Goal: Task Accomplishment & Management: Manage account settings

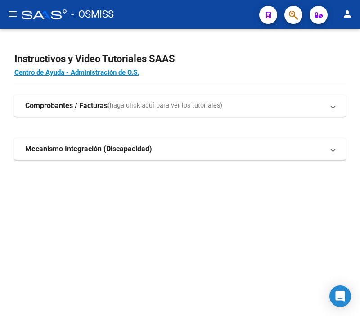
click at [9, 12] on mat-icon "menu" at bounding box center [12, 14] width 11 height 11
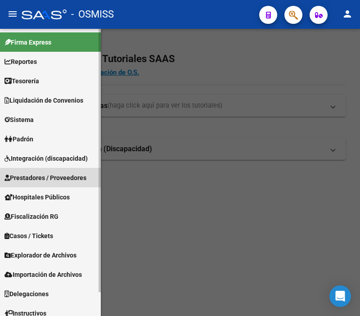
click at [54, 181] on span "Prestadores / Proveedores" at bounding box center [45, 178] width 82 height 10
click at [68, 176] on span "Prestadores / Proveedores" at bounding box center [45, 178] width 82 height 10
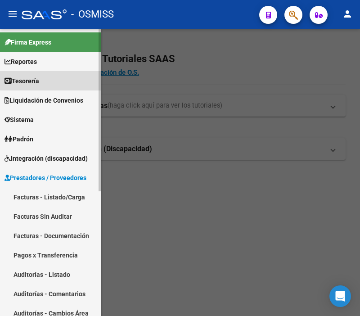
click at [77, 78] on link "Tesorería" at bounding box center [50, 80] width 101 height 19
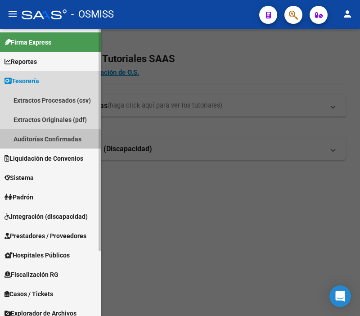
click at [60, 138] on link "Auditorías Confirmadas" at bounding box center [50, 138] width 101 height 19
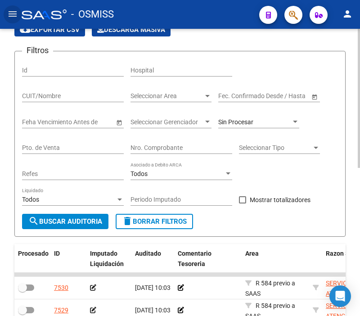
scroll to position [100, 0]
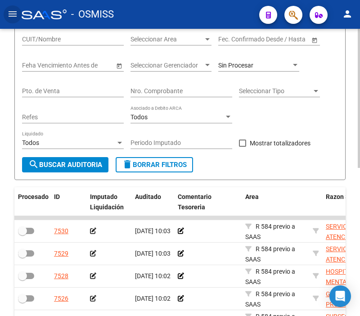
click at [170, 87] on input "Nro. Comprobante" at bounding box center [181, 91] width 102 height 8
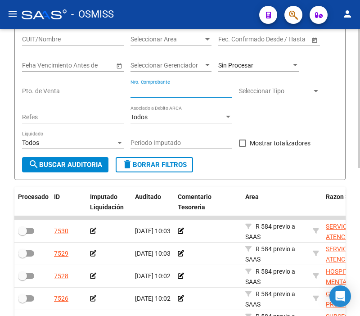
paste input "118"
type input "118"
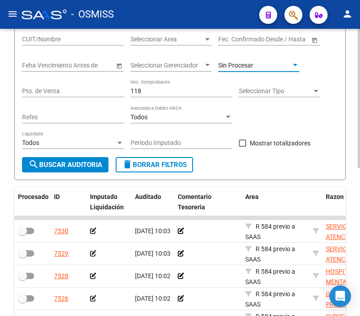
click at [231, 69] on span "Sin Procesar" at bounding box center [235, 65] width 35 height 7
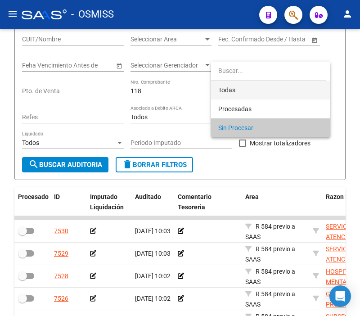
click at [228, 81] on span "Todas" at bounding box center [270, 90] width 105 height 19
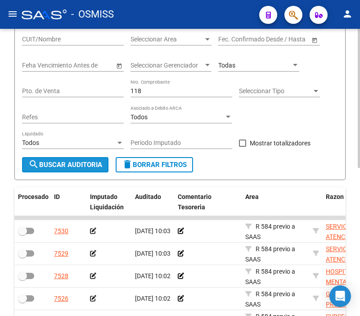
click at [66, 168] on span "search Buscar Auditoria" at bounding box center [65, 165] width 74 height 8
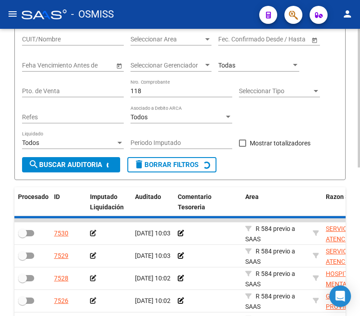
checkbox input "true"
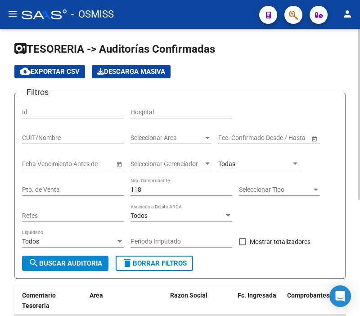
scroll to position [0, 0]
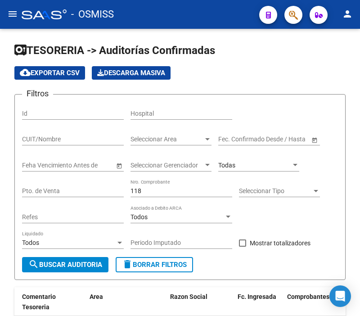
click at [13, 25] on mat-toolbar "menu - OSMISS person" at bounding box center [180, 14] width 360 height 29
drag, startPoint x: 17, startPoint y: 16, endPoint x: 18, endPoint y: 25, distance: 8.7
click at [17, 17] on mat-icon "menu" at bounding box center [12, 14] width 11 height 11
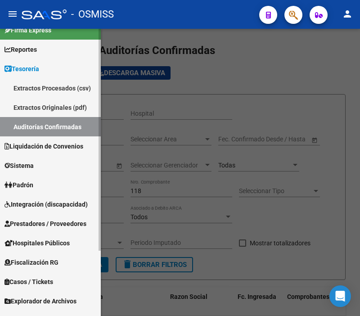
scroll to position [50, 0]
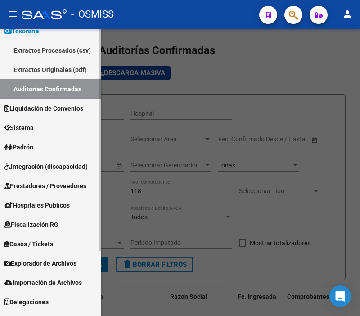
click at [59, 181] on span "Prestadores / Proveedores" at bounding box center [45, 186] width 82 height 10
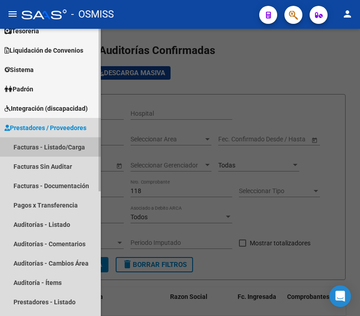
click at [65, 151] on link "Facturas - Listado/Carga" at bounding box center [50, 146] width 101 height 19
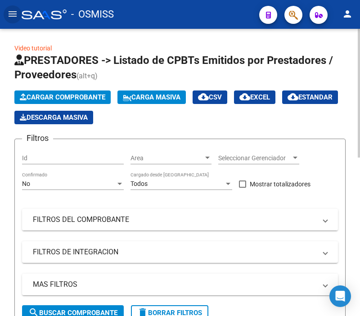
click at [132, 214] on mat-expansion-panel-header "FILTROS DEL COMPROBANTE" at bounding box center [180, 220] width 316 height 22
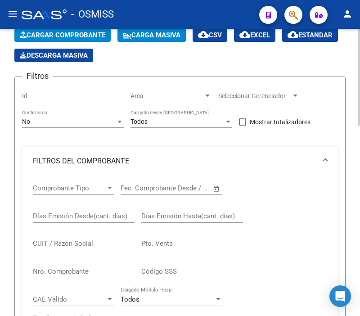
scroll to position [100, 0]
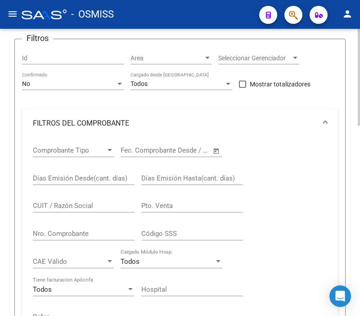
click at [88, 236] on input "Nro. Comprobante" at bounding box center [84, 233] width 102 height 8
paste input "118"
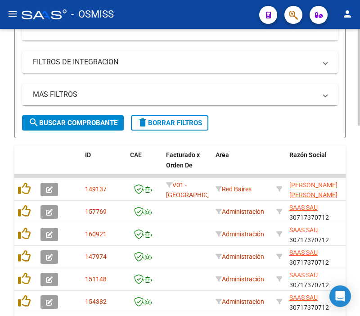
scroll to position [399, 0]
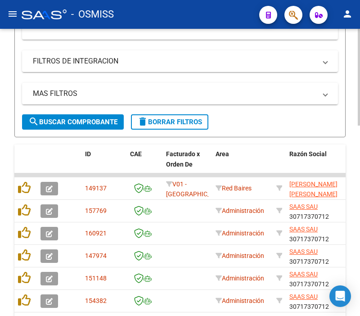
type input "118"
click at [90, 126] on button "search Buscar Comprobante" at bounding box center [73, 121] width 102 height 15
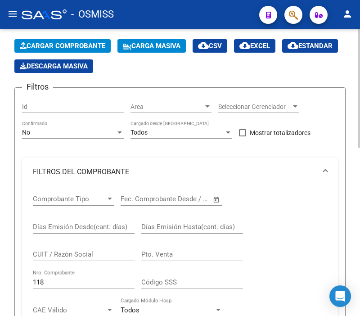
scroll to position [50, 0]
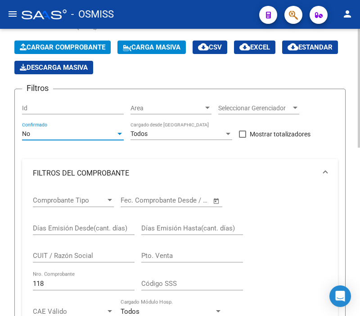
click at [65, 138] on div "No" at bounding box center [69, 134] width 94 height 8
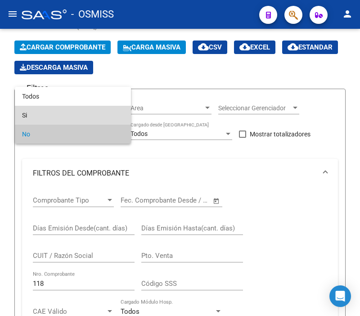
click at [52, 107] on span "Si" at bounding box center [73, 115] width 102 height 19
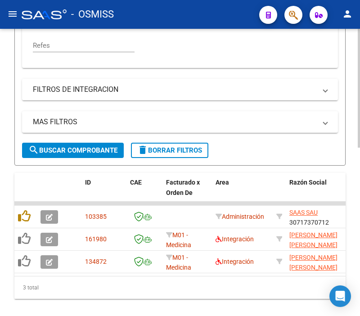
scroll to position [405, 0]
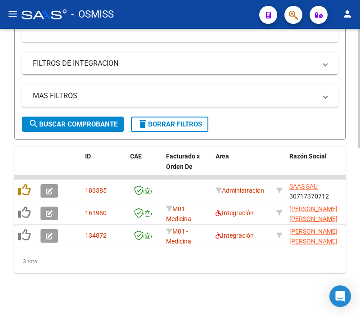
click at [91, 120] on span "search Buscar Comprobante" at bounding box center [72, 124] width 89 height 8
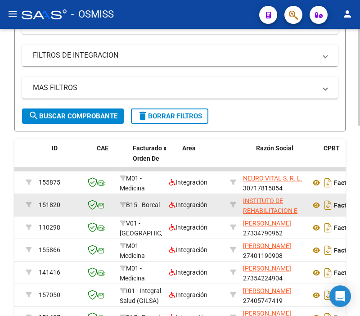
drag, startPoint x: 131, startPoint y: 210, endPoint x: 165, endPoint y: 212, distance: 33.3
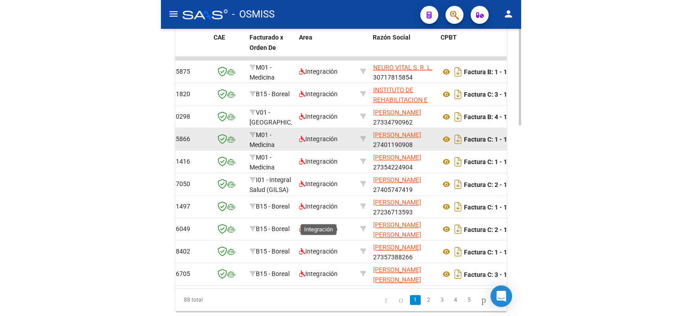
scroll to position [563, 0]
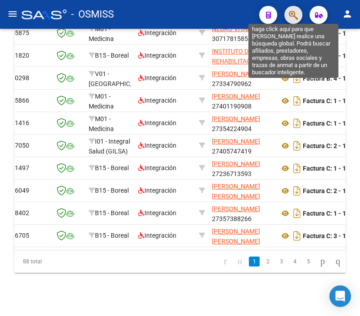
click at [295, 12] on icon "button" at bounding box center [293, 15] width 9 height 10
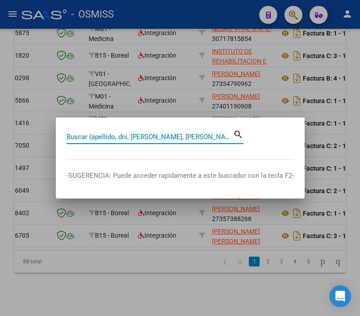
paste input "118"
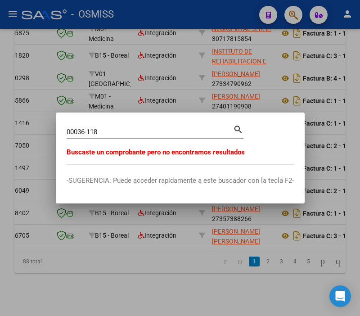
drag, startPoint x: 124, startPoint y: 125, endPoint x: 115, endPoint y: 125, distance: 9.0
click at [113, 125] on div "00036-118 Buscar (apellido, dni, [PERSON_NAME], [PERSON_NAME], cuit, obra socia…" at bounding box center [150, 131] width 166 height 13
click at [121, 138] on div "00036-118 Buscar (apellido, dni, [PERSON_NAME], [PERSON_NAME], cuit, obra socia…" at bounding box center [150, 131] width 166 height 13
drag, startPoint x: 119, startPoint y: 133, endPoint x: 86, endPoint y: 131, distance: 32.9
click at [86, 131] on input "00036-118" at bounding box center [150, 132] width 166 height 8
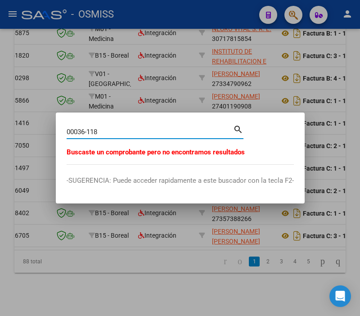
paste input "00000"
type input "0003600000118"
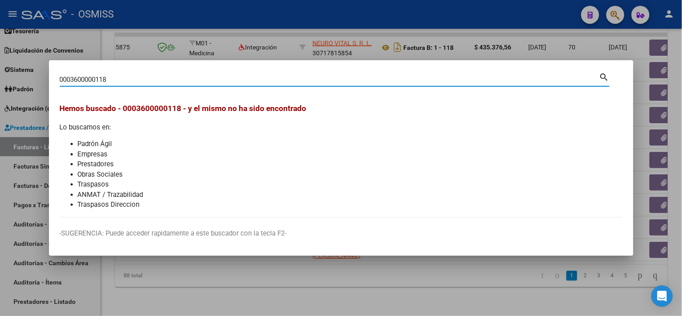
scroll to position [429, 0]
drag, startPoint x: 153, startPoint y: 78, endPoint x: 0, endPoint y: 66, distance: 153.9
click at [0, 67] on div "0003600000118 Buscar (apellido, dni, cuil, nro traspaso, cuit, obra social) sea…" at bounding box center [341, 158] width 682 height 316
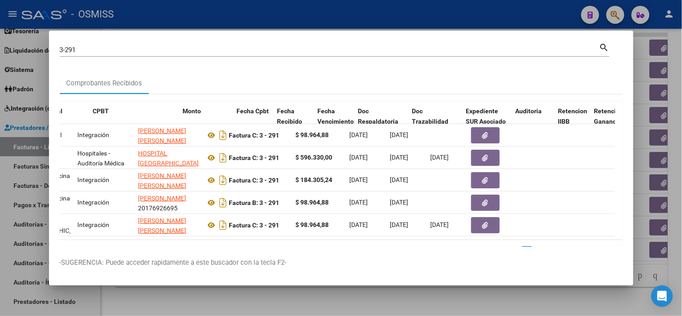
scroll to position [0, 253]
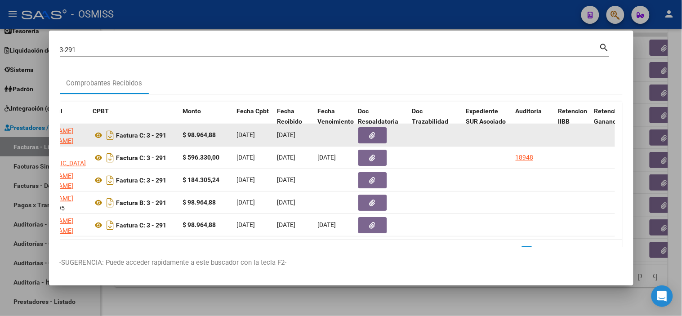
click at [359, 131] on button "button" at bounding box center [373, 135] width 29 height 16
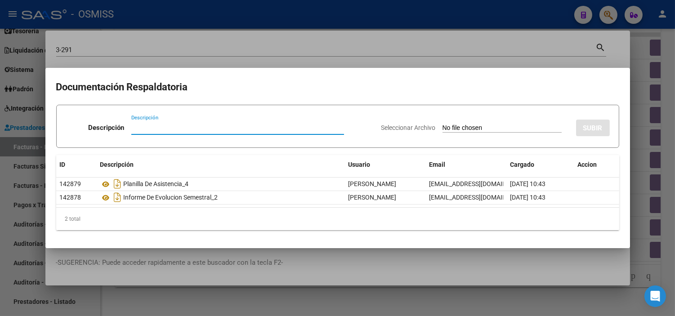
click at [359, 126] on input "Seleccionar Archivo" at bounding box center [502, 128] width 119 height 9
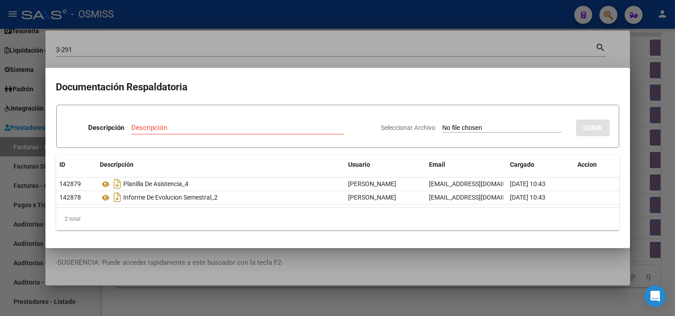
click at [0, 231] on div at bounding box center [337, 158] width 675 height 316
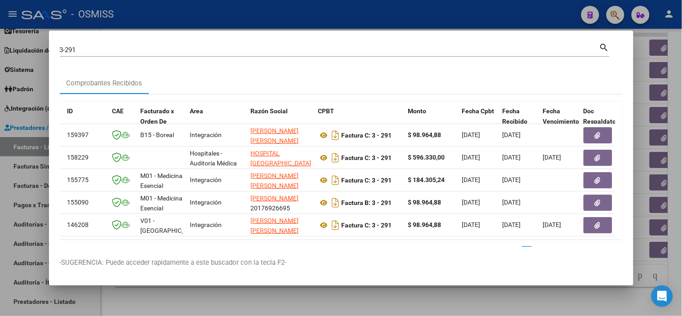
scroll to position [0, 51]
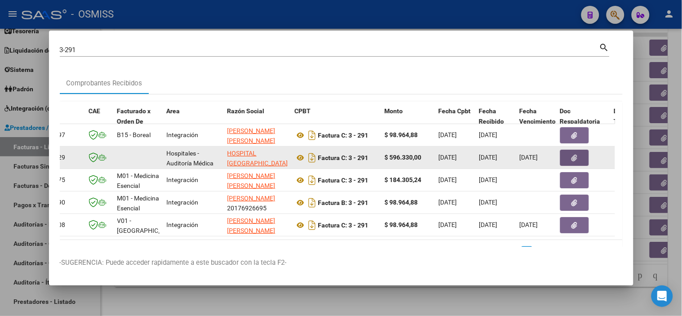
click at [359, 161] on button "button" at bounding box center [575, 158] width 29 height 16
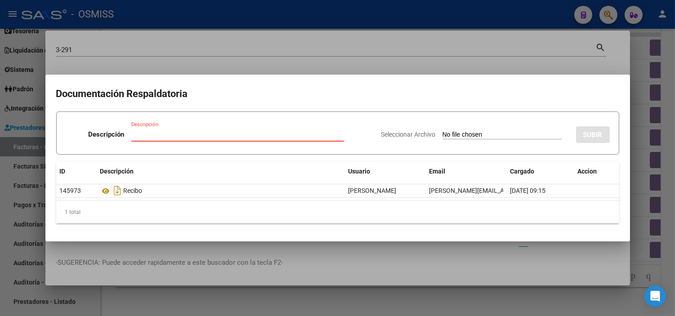
click at [7, 215] on div at bounding box center [337, 158] width 675 height 316
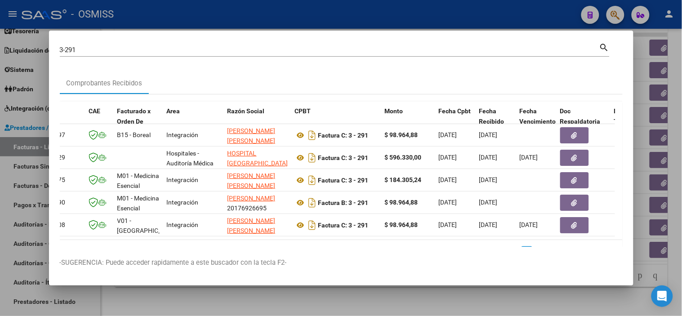
click at [121, 50] on input "3-291" at bounding box center [330, 50] width 540 height 8
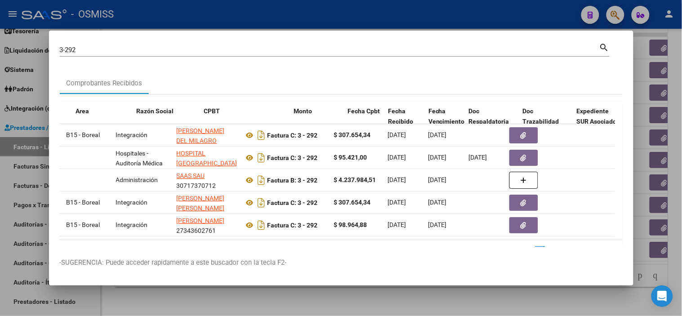
scroll to position [0, 142]
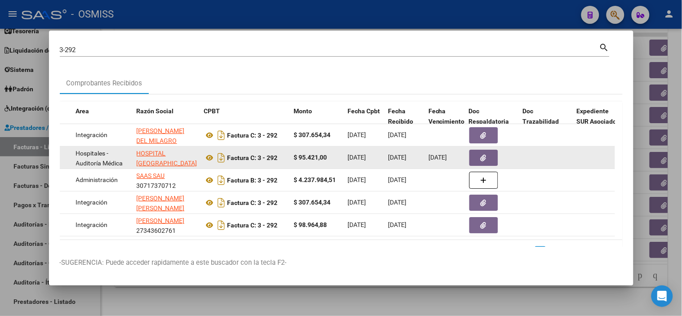
click at [359, 156] on button "button" at bounding box center [484, 158] width 29 height 16
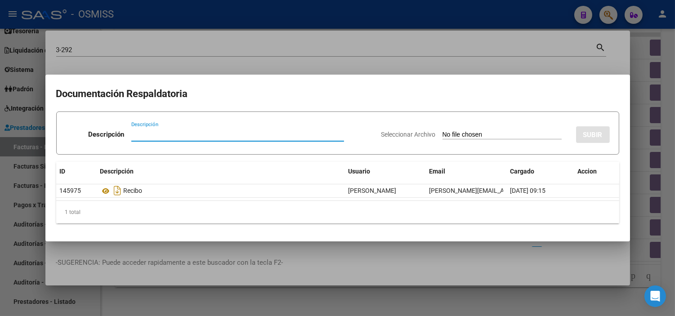
click at [0, 240] on div at bounding box center [337, 158] width 675 height 316
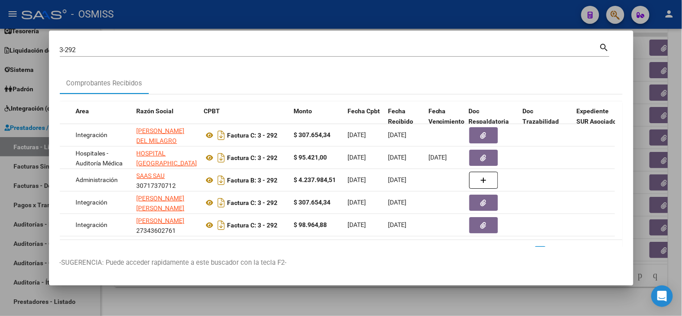
click at [135, 55] on div "3-292 Buscar (apellido, dni, cuil, [PERSON_NAME], cuit, obra social)" at bounding box center [330, 49] width 540 height 13
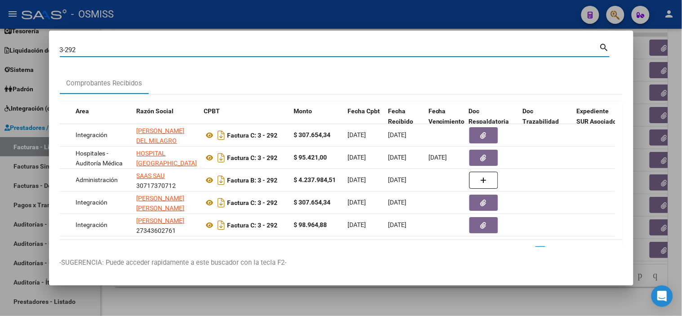
click at [135, 48] on input "3-292" at bounding box center [330, 50] width 540 height 8
paste input "0002-00000389"
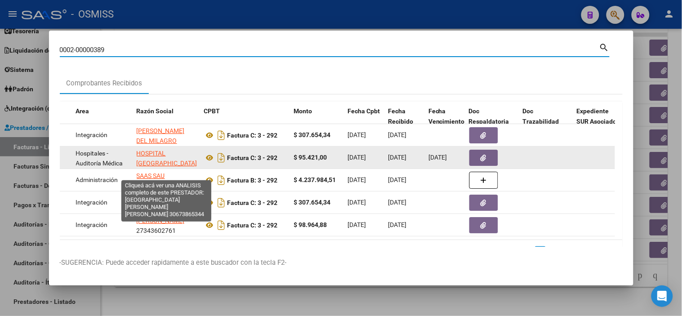
type input "0002-00000389"
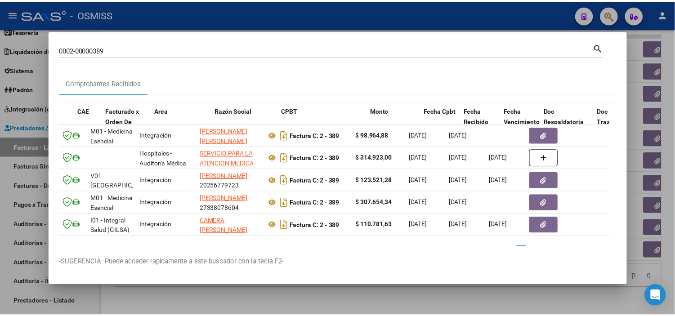
scroll to position [0, 0]
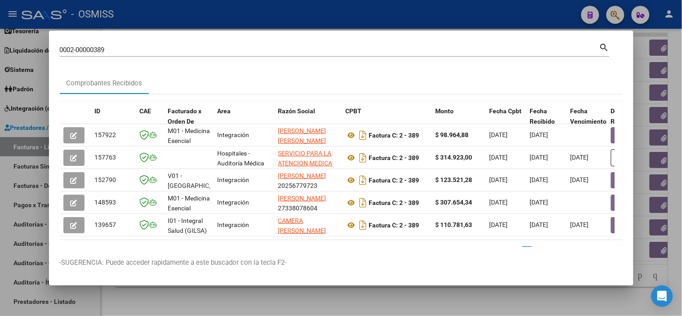
drag, startPoint x: 85, startPoint y: 155, endPoint x: 28, endPoint y: 159, distance: 56.8
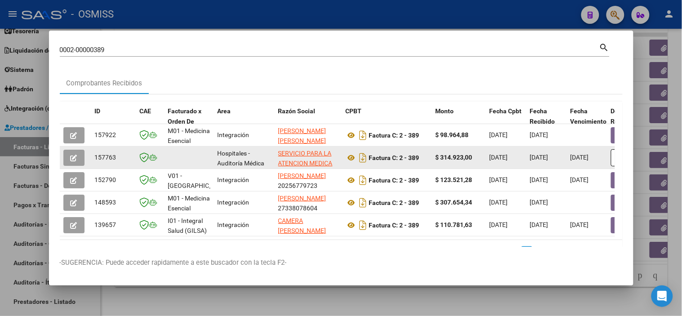
click at [75, 159] on icon "button" at bounding box center [74, 158] width 7 height 7
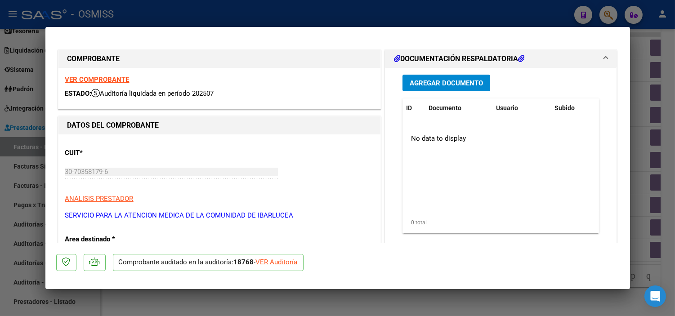
click at [287, 259] on div "VER Auditoría" at bounding box center [277, 262] width 42 height 10
type input "$ 0,00"
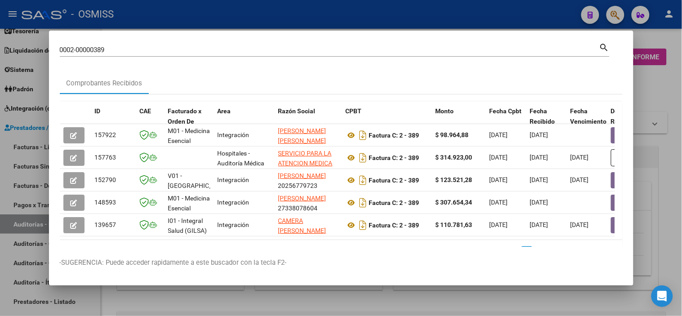
click at [5, 235] on div at bounding box center [341, 158] width 682 height 316
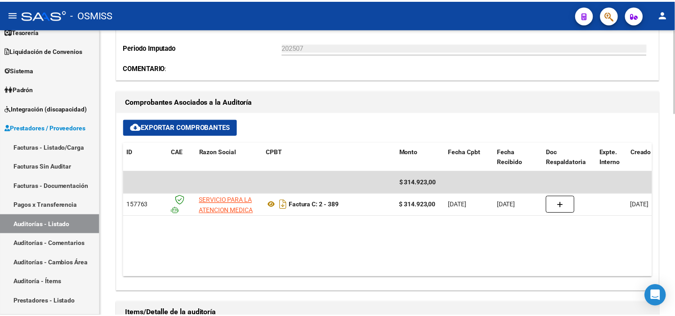
scroll to position [350, 0]
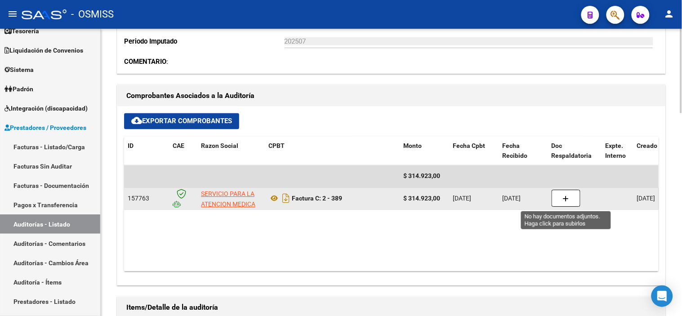
click at [359, 200] on button "button" at bounding box center [566, 198] width 29 height 17
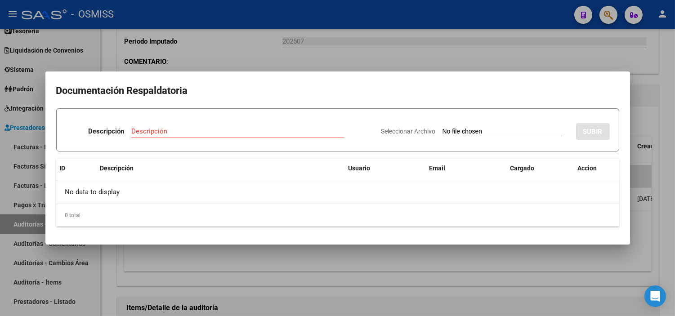
click at [359, 132] on input "Seleccionar Archivo" at bounding box center [502, 132] width 119 height 9
type input "C:\fakepath\FC2389 [PERSON_NAME] RC133.pdf"
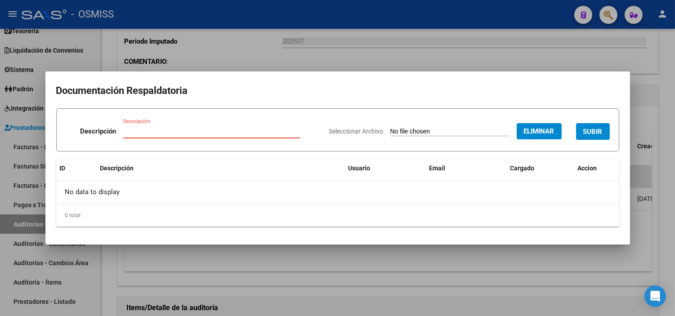
click at [194, 132] on input "Descripción" at bounding box center [211, 131] width 177 height 8
type input "RECIBO"
click at [359, 135] on span "SUBIR" at bounding box center [592, 132] width 19 height 8
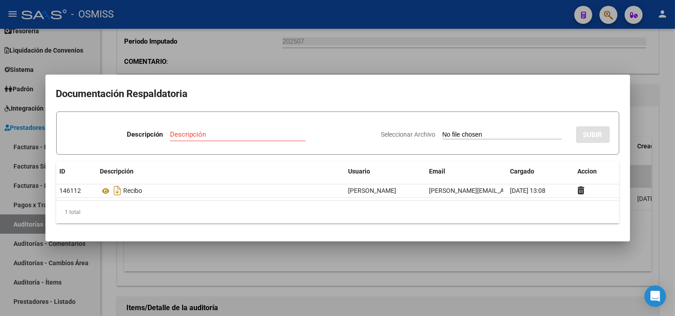
click at [203, 32] on div at bounding box center [337, 158] width 675 height 316
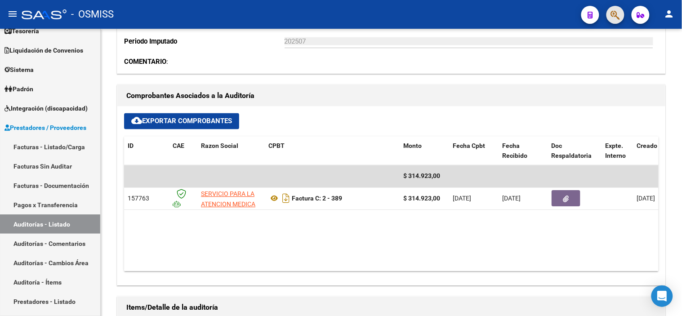
click at [359, 21] on span "button" at bounding box center [615, 15] width 9 height 18
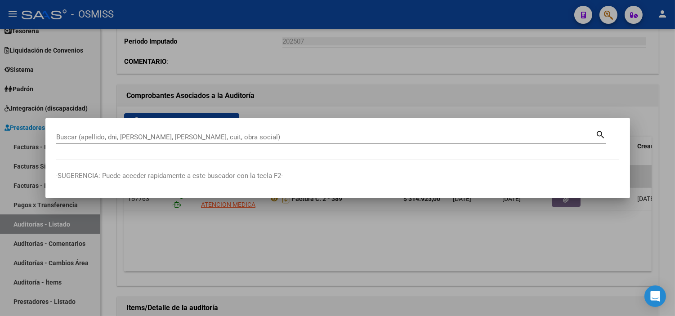
paste input "21783."
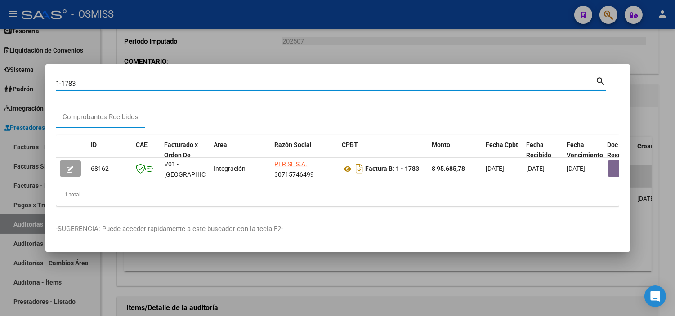
drag, startPoint x: 110, startPoint y: 78, endPoint x: 62, endPoint y: 79, distance: 48.1
click at [62, 80] on input "1-1783" at bounding box center [326, 84] width 540 height 8
paste input "21783."
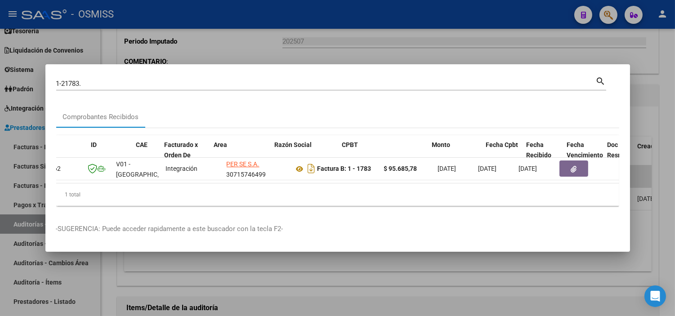
scroll to position [0, 0]
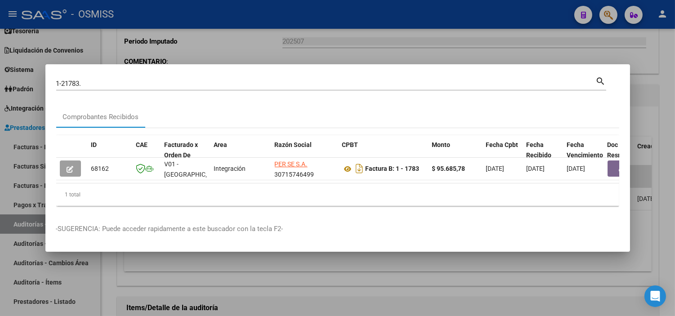
click at [111, 82] on input "1-21783." at bounding box center [326, 84] width 540 height 8
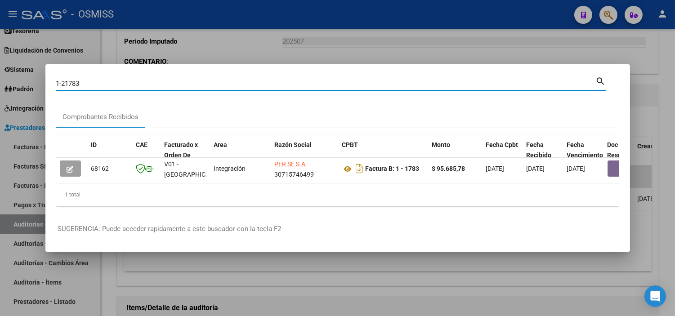
type input "1-21783"
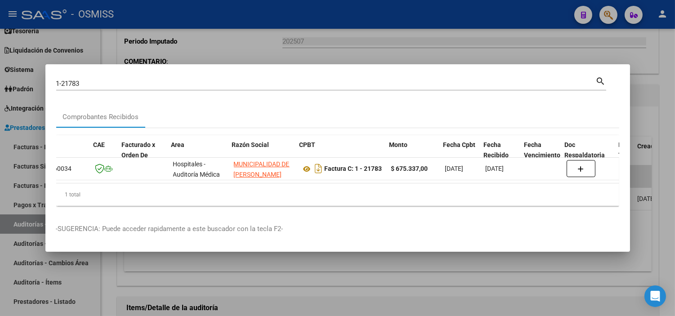
scroll to position [0, 43]
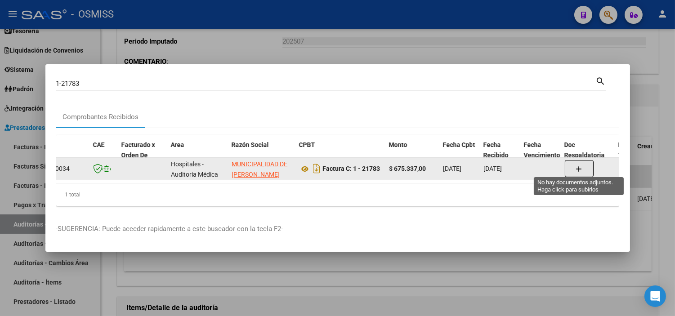
click at [359, 163] on button "button" at bounding box center [579, 168] width 29 height 17
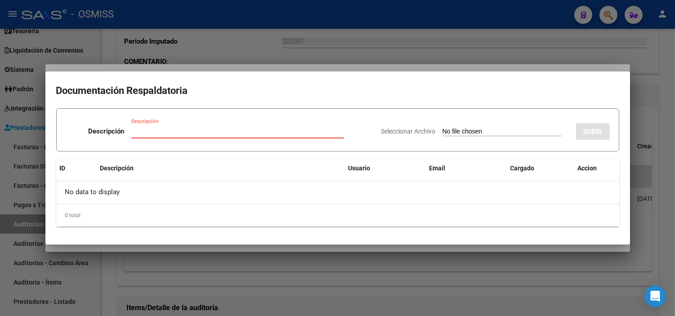
click at [359, 132] on input "Seleccionar Archivo" at bounding box center [502, 132] width 119 height 9
type input "C:\fakepath\NC2071 MUNICIPALIDAD DE [PERSON_NAME] FC 21783.pdf"
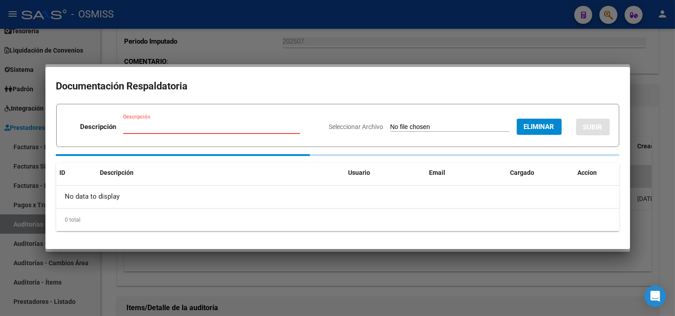
click at [143, 127] on input "Descripción" at bounding box center [211, 127] width 177 height 8
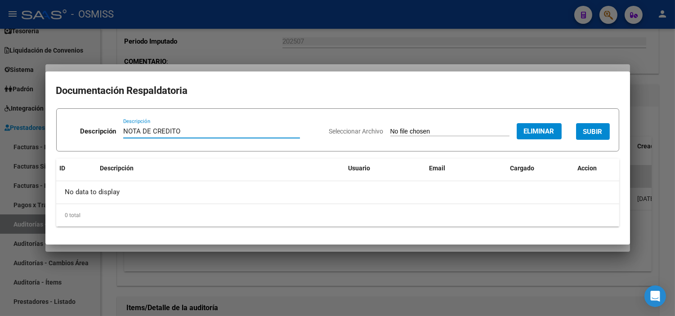
type input "NOTA DE CREDITO"
click at [359, 130] on span "SUBIR" at bounding box center [592, 132] width 19 height 8
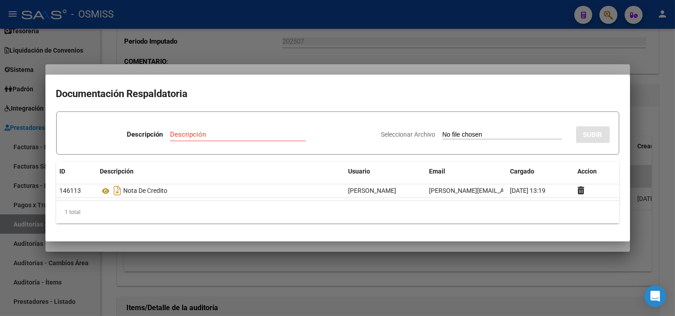
click at [259, 40] on div at bounding box center [337, 158] width 675 height 316
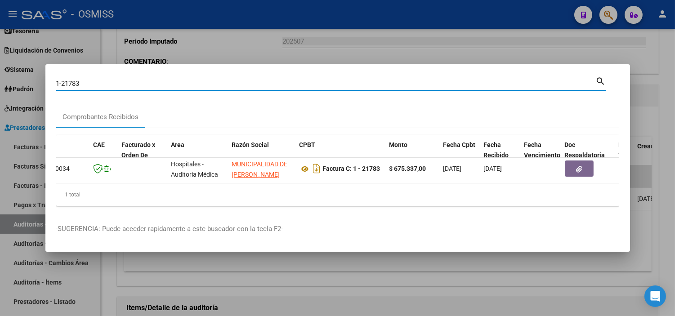
drag, startPoint x: 94, startPoint y: 79, endPoint x: 62, endPoint y: 77, distance: 31.5
click at [62, 80] on input "1-21783" at bounding box center [326, 84] width 540 height 8
paste input "811."
type input "1-21811"
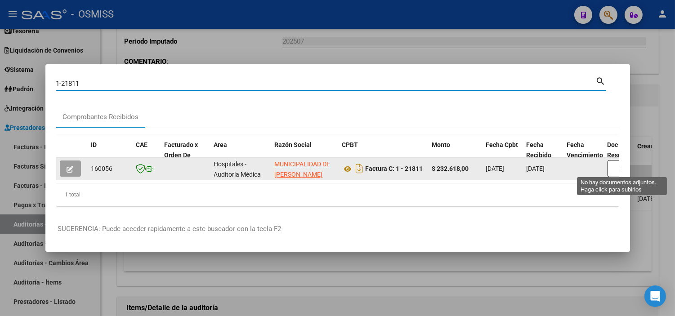
click at [359, 164] on button "button" at bounding box center [622, 168] width 29 height 17
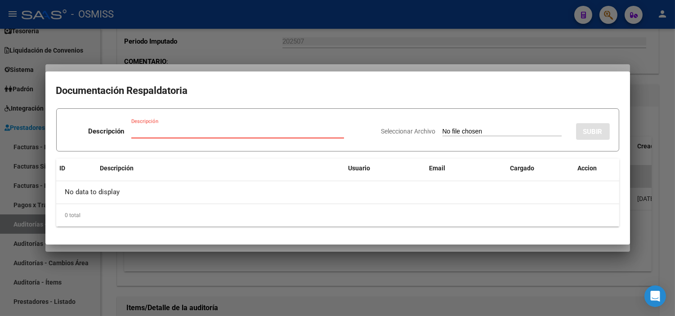
click at [359, 133] on input "Seleccionar Archivo" at bounding box center [502, 132] width 119 height 9
type input "C:\fakepath\NC2071 MUNICIPALIDAD DE [PERSON_NAME] FC 21783.pdf"
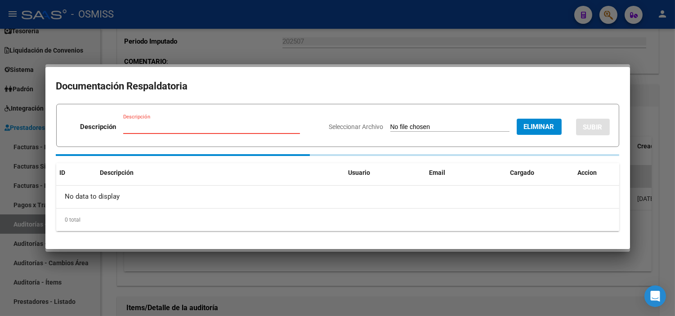
click at [172, 129] on input "Descripción" at bounding box center [211, 127] width 177 height 8
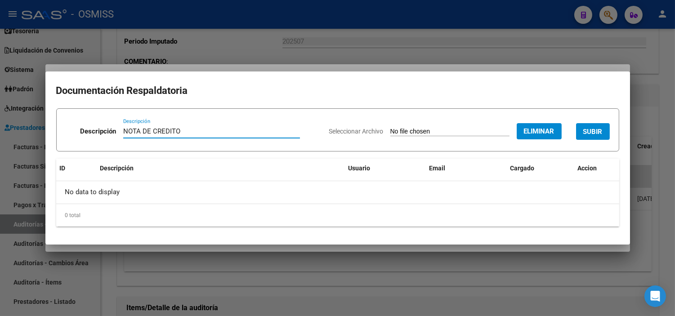
type input "NOTA DE CREDITO"
click at [359, 131] on span "SUBIR" at bounding box center [592, 132] width 19 height 8
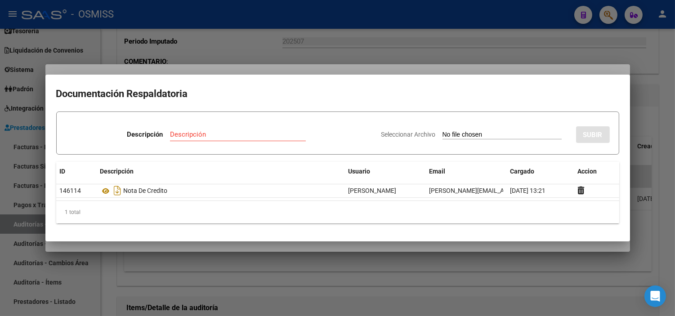
click at [359, 42] on div at bounding box center [337, 158] width 675 height 316
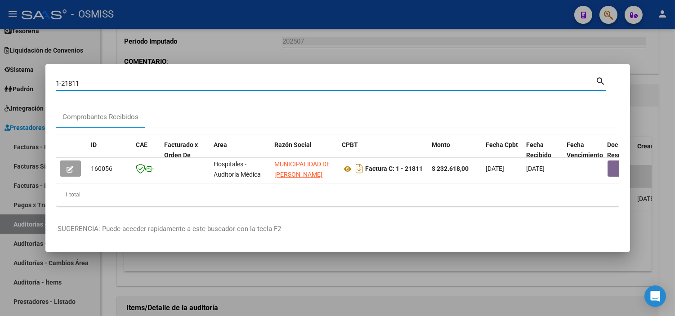
drag, startPoint x: 90, startPoint y: 78, endPoint x: 63, endPoint y: 79, distance: 27.0
click at [63, 80] on input "1-21811" at bounding box center [326, 84] width 540 height 8
paste input "6900."
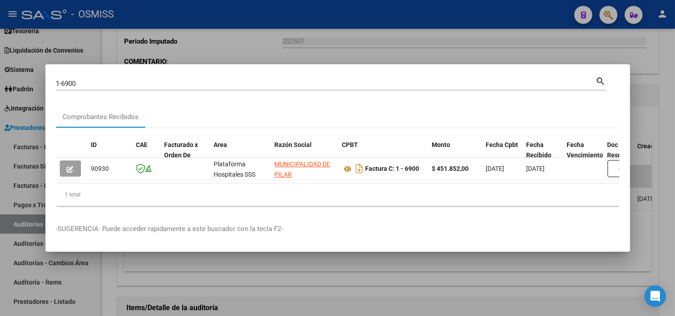
drag, startPoint x: 81, startPoint y: 75, endPoint x: 72, endPoint y: 75, distance: 8.6
click at [72, 77] on div "1-6900 Buscar (apellido, dni, cuil, nro traspaso, cuit, obra social)" at bounding box center [326, 83] width 540 height 13
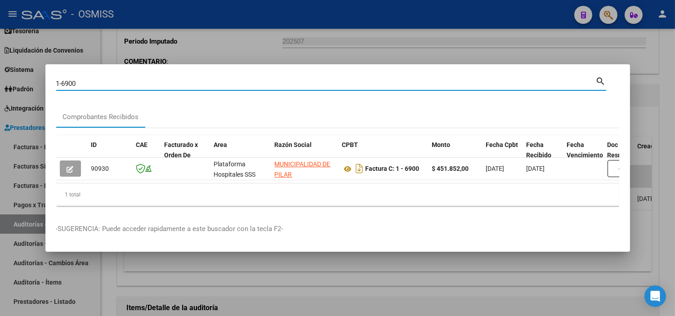
drag, startPoint x: 79, startPoint y: 80, endPoint x: 63, endPoint y: 76, distance: 16.5
click at [63, 80] on input "1-6900" at bounding box center [326, 84] width 540 height 8
paste input "21811."
type input "1-21811"
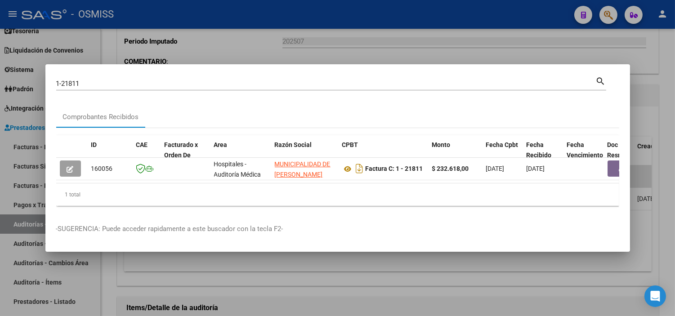
click at [116, 188] on div "1 total" at bounding box center [337, 195] width 563 height 22
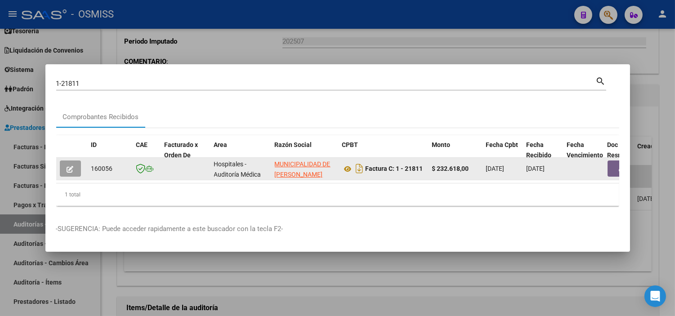
click at [359, 164] on button "button" at bounding box center [622, 169] width 29 height 16
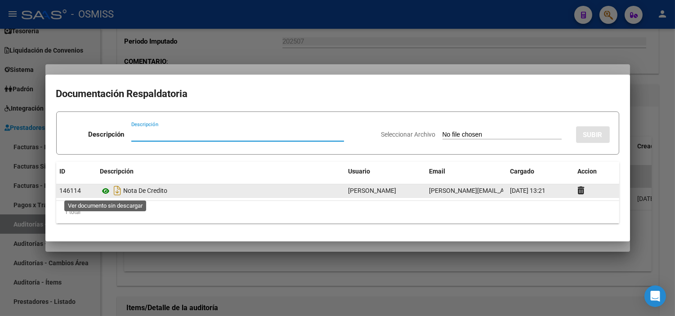
click at [103, 194] on icon at bounding box center [106, 191] width 12 height 11
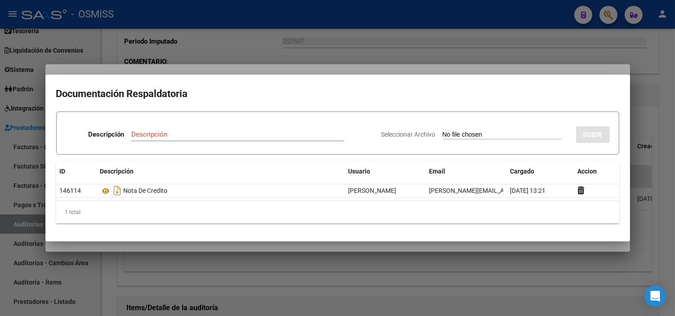
click at [0, 200] on div at bounding box center [337, 158] width 675 height 316
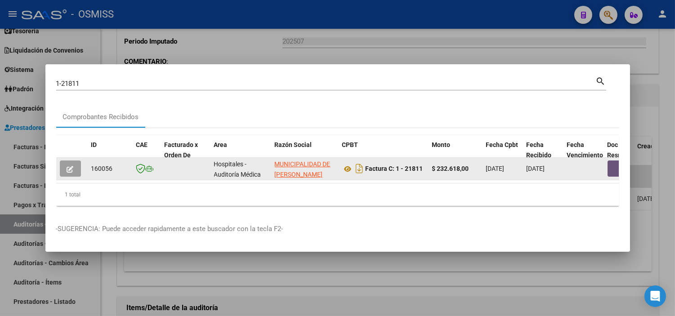
click at [359, 165] on button "button" at bounding box center [622, 169] width 29 height 16
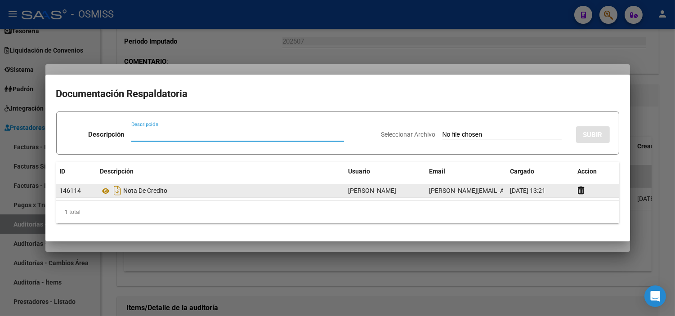
click at [359, 188] on datatable-body-cell at bounding box center [596, 190] width 45 height 13
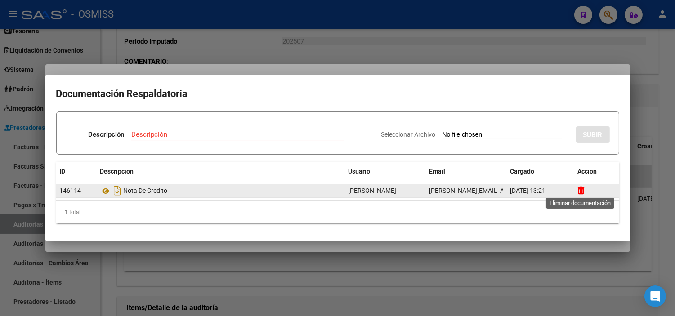
click at [359, 191] on icon at bounding box center [581, 190] width 7 height 9
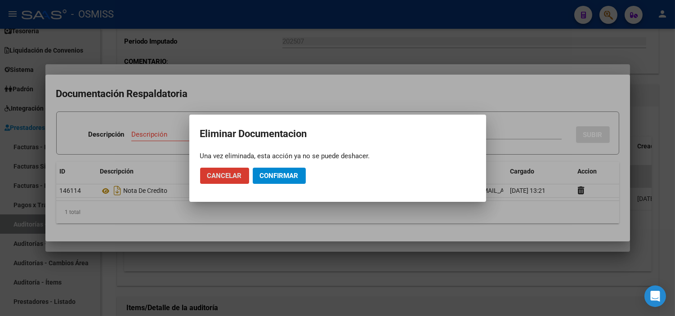
click at [305, 174] on button "Confirmar" at bounding box center [279, 176] width 53 height 16
